Goal: Find specific page/section: Find specific page/section

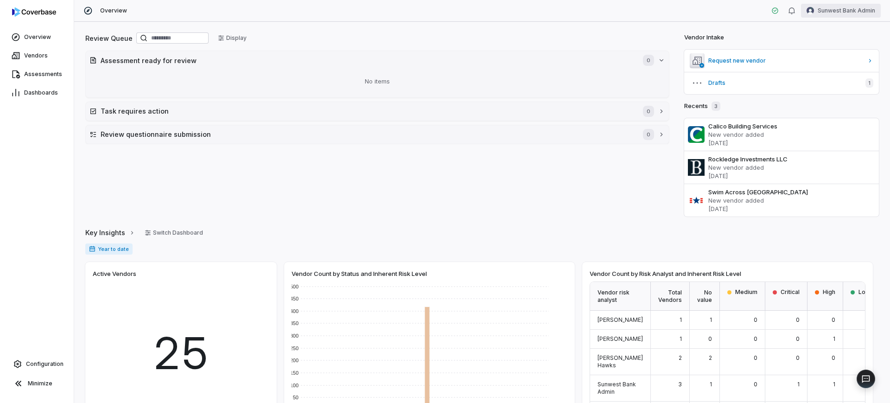
click at [834, 14] on html "Overview Vendors Assessments Dashboards Configuration Minimize Overview Sunwest…" at bounding box center [445, 201] width 890 height 403
click at [844, 86] on div "Log out" at bounding box center [841, 85] width 71 height 15
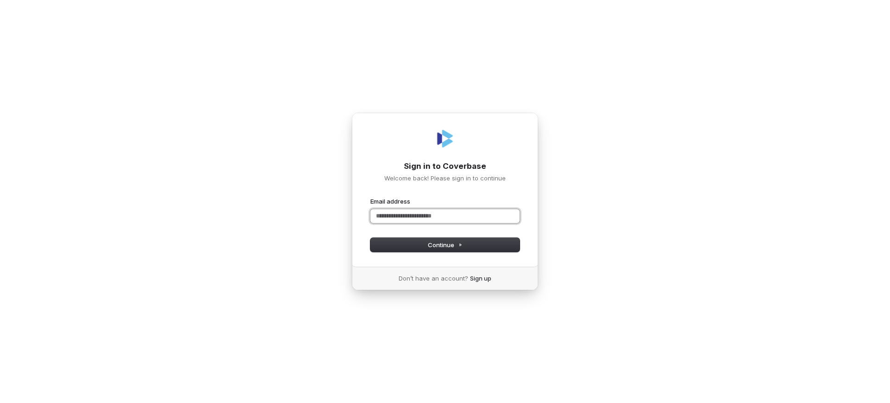
click at [434, 217] on input "Email address" at bounding box center [444, 216] width 149 height 14
click at [370, 197] on button "submit" at bounding box center [370, 197] width 0 height 0
type input "**********"
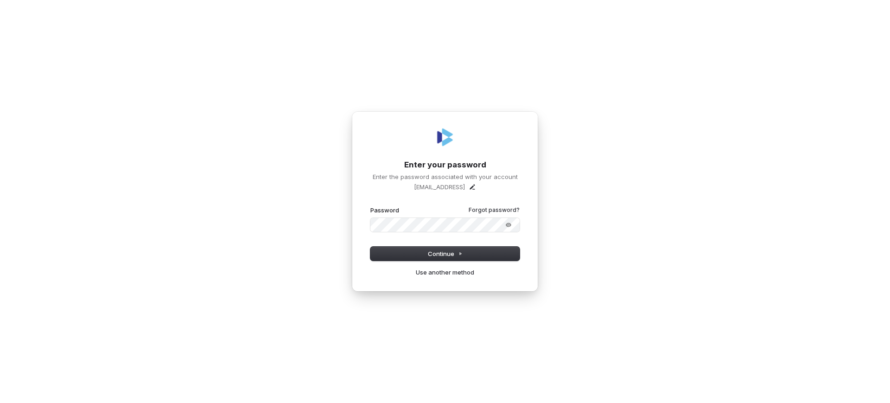
click at [370, 206] on button "submit" at bounding box center [370, 206] width 0 height 0
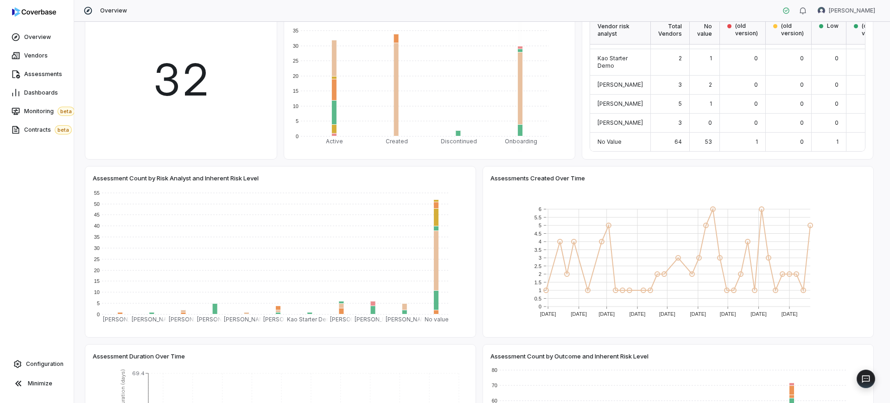
scroll to position [401, 0]
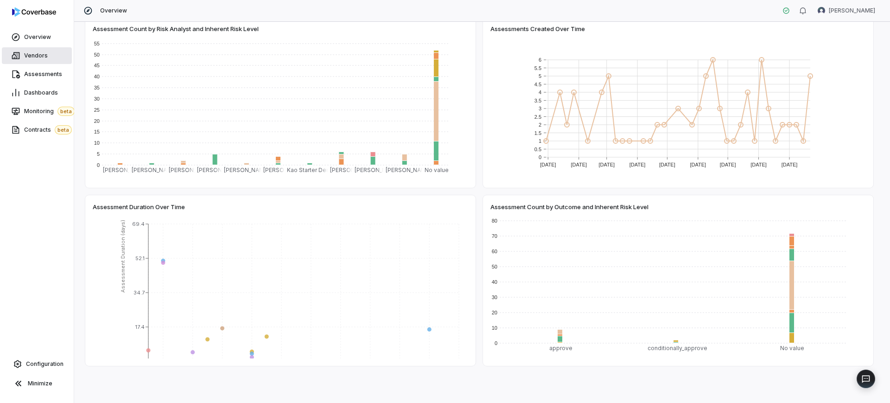
click at [29, 61] on link "Vendors" at bounding box center [37, 55] width 70 height 17
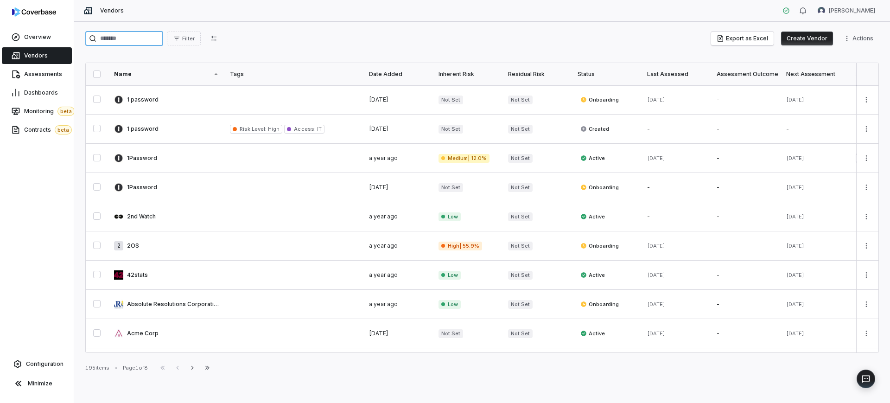
click at [120, 38] on input "search" at bounding box center [124, 38] width 78 height 15
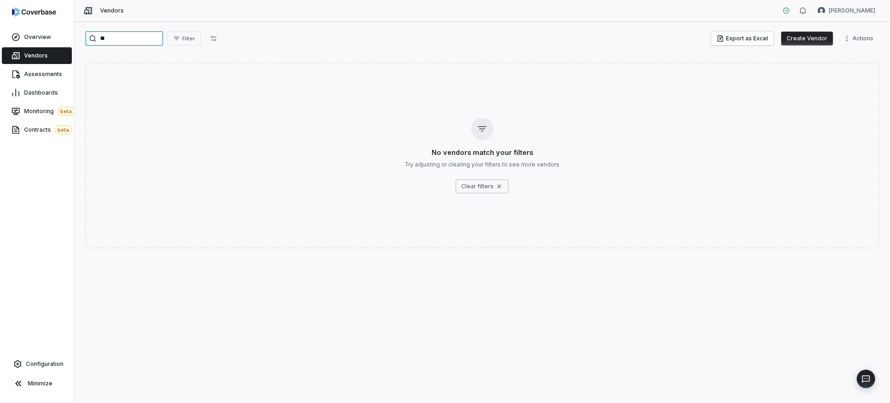
type input "*"
